Goal: Information Seeking & Learning: Learn about a topic

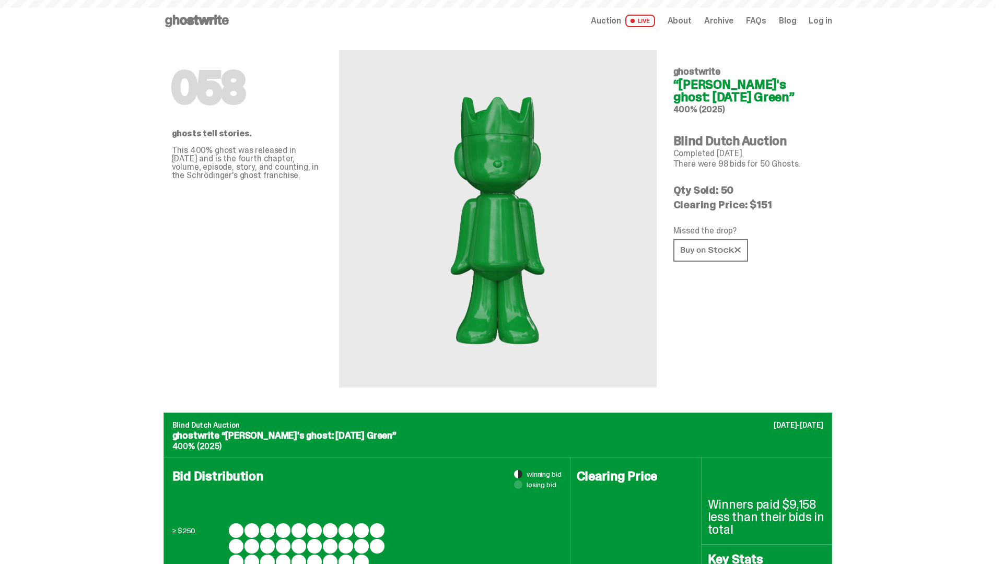
scroll to position [1363, 0]
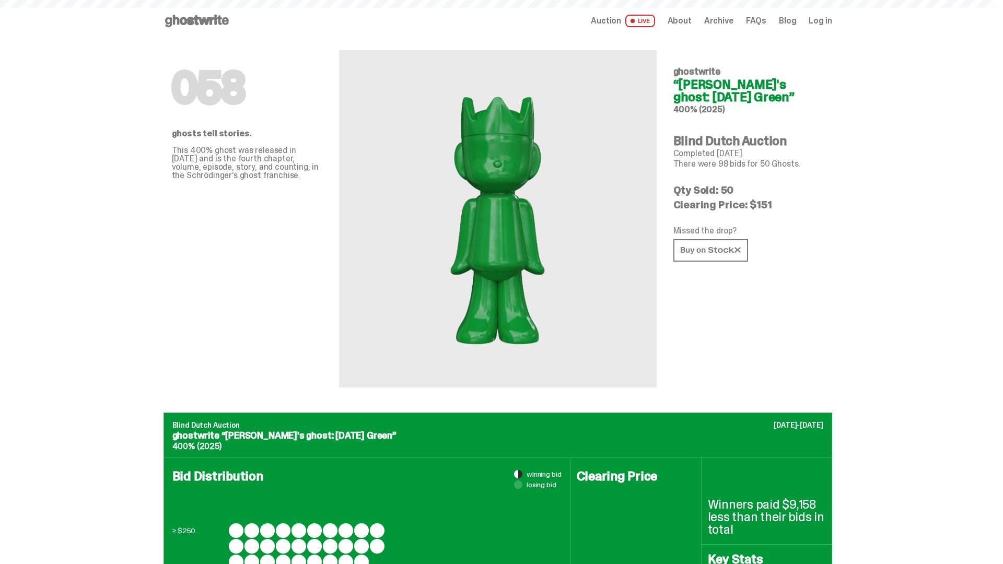
scroll to position [1363, 0]
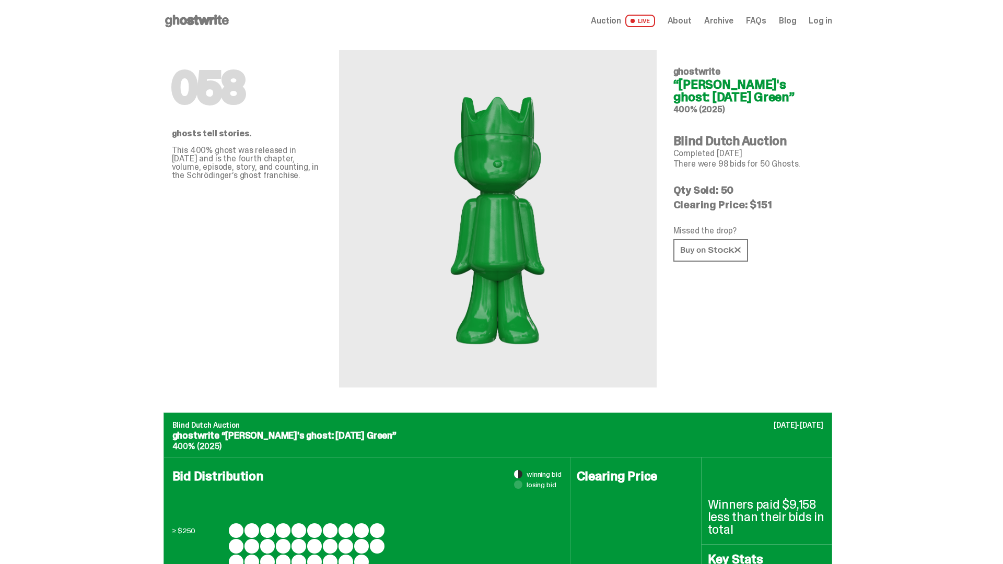
scroll to position [1363, 0]
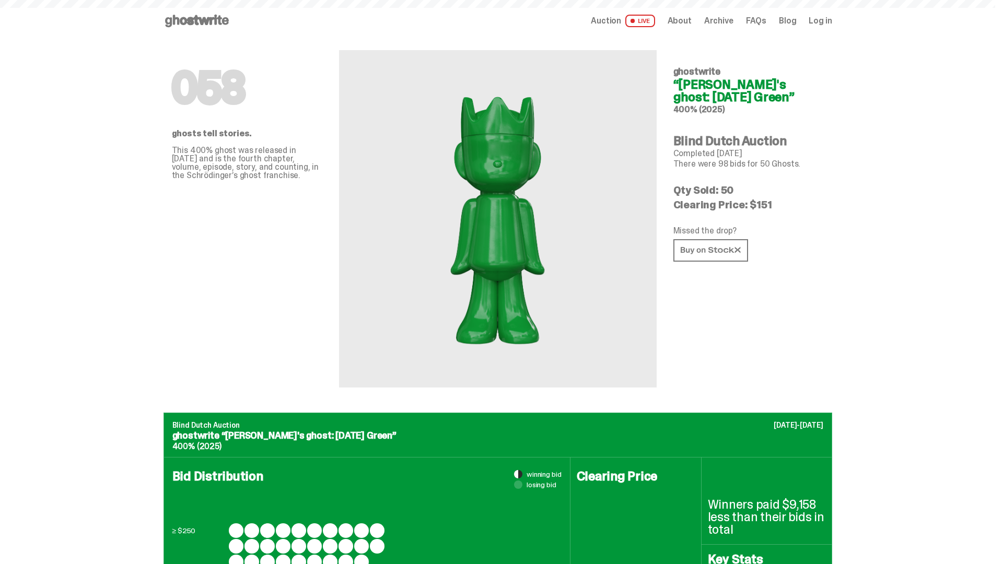
scroll to position [1363, 0]
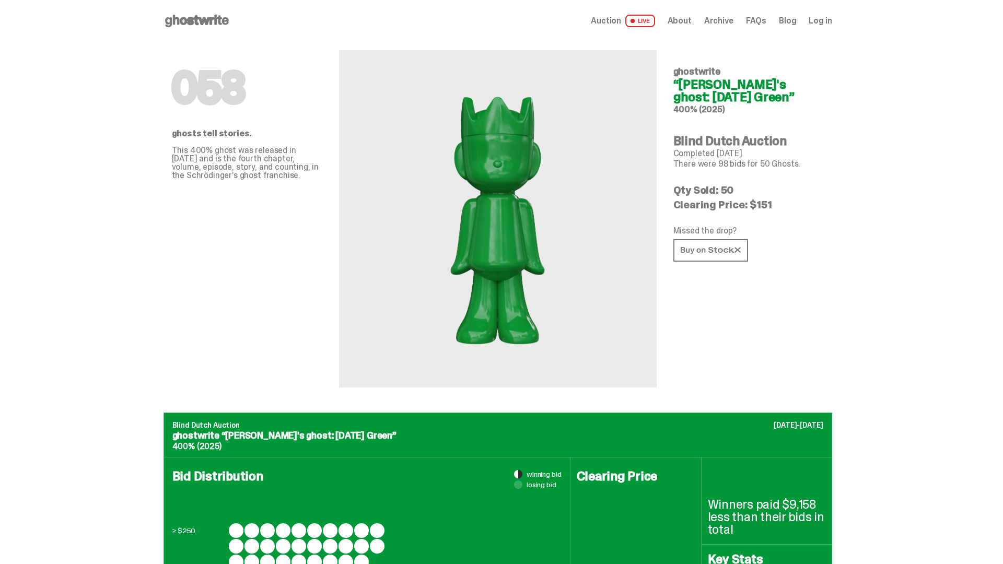
scroll to position [1363, 0]
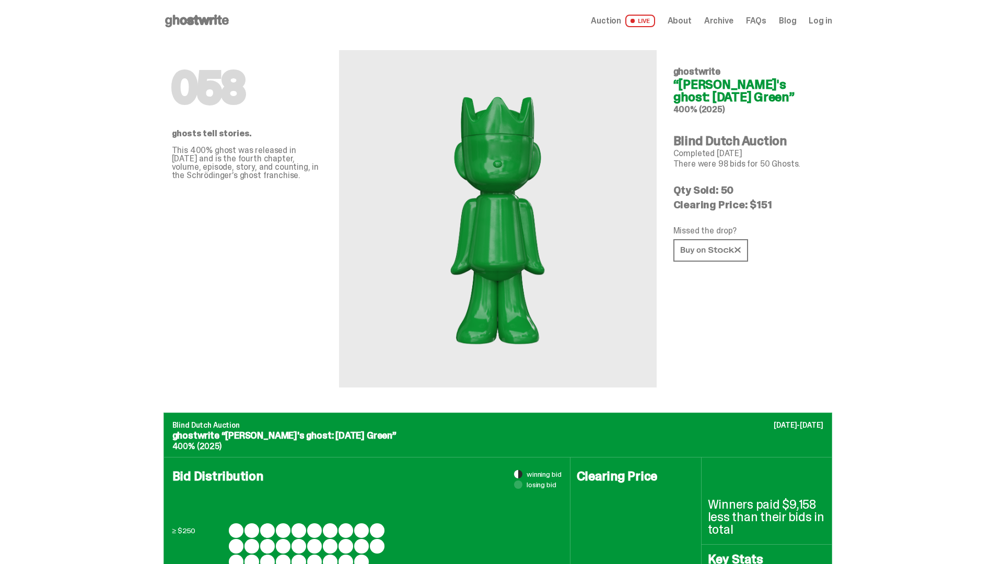
scroll to position [1363, 0]
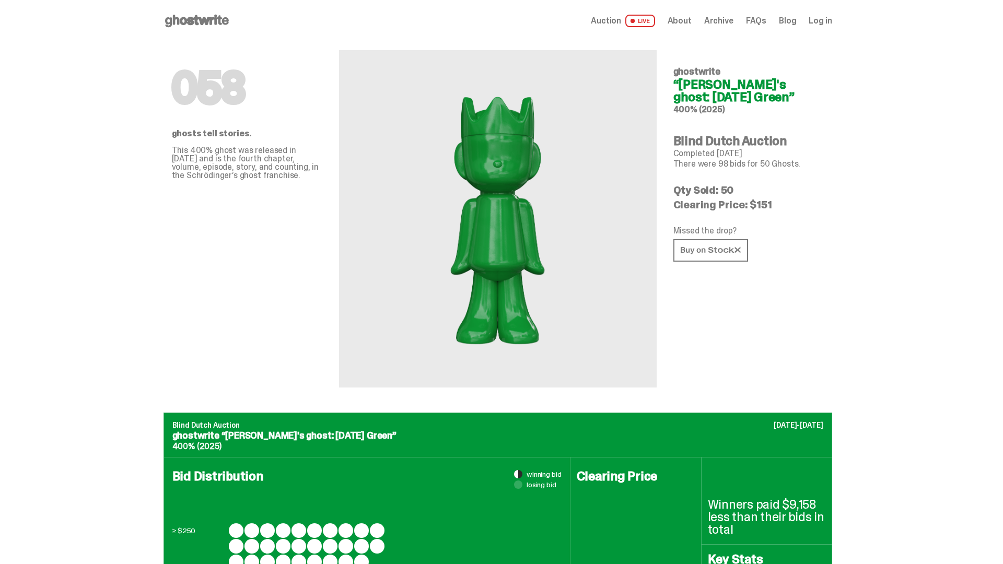
scroll to position [1363, 0]
